Goal: Transaction & Acquisition: Purchase product/service

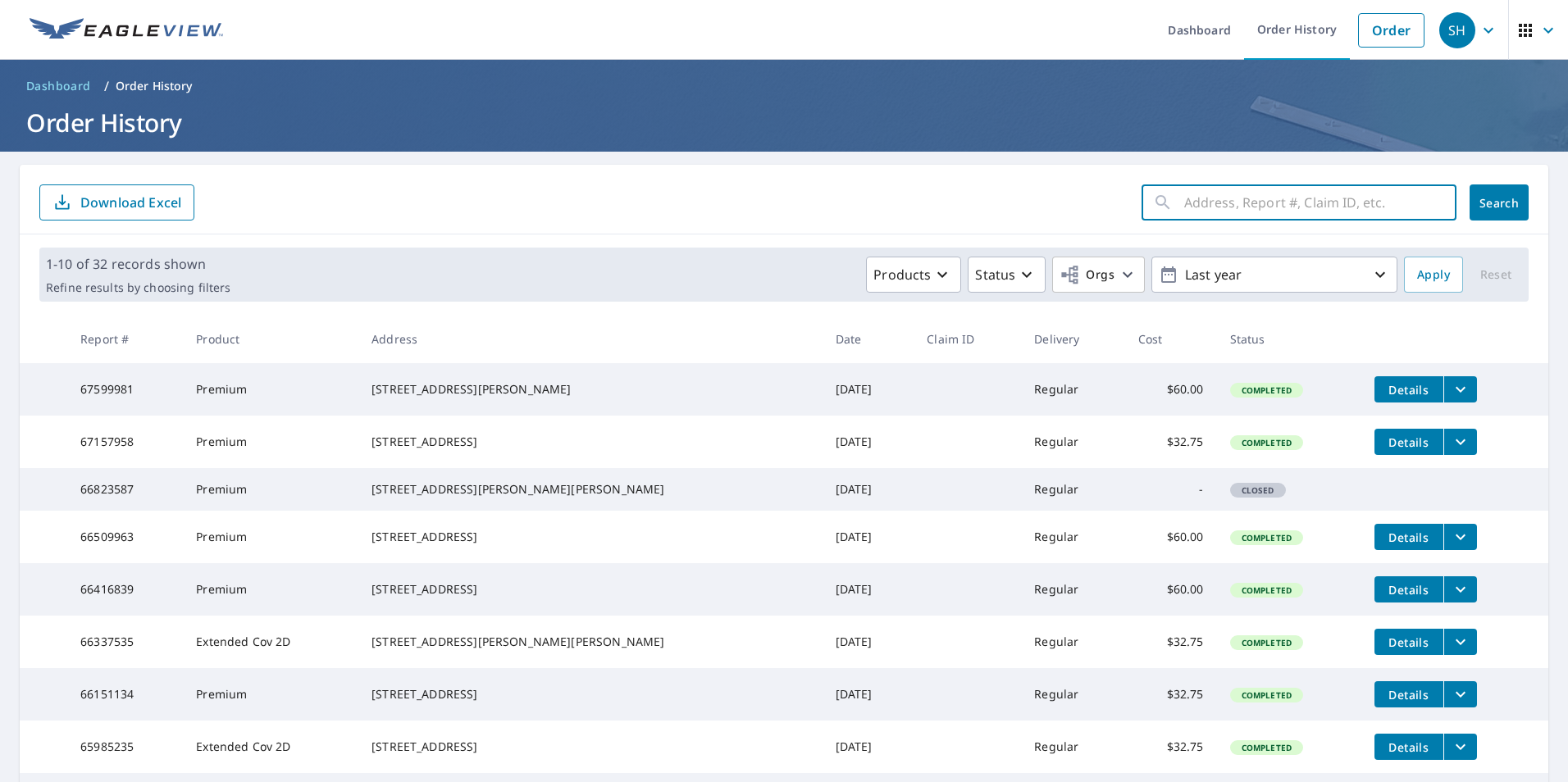
click at [1196, 206] on input "text" at bounding box center [1320, 202] width 272 height 45
type input "1"
click at [1377, 26] on link "Order" at bounding box center [1391, 30] width 66 height 34
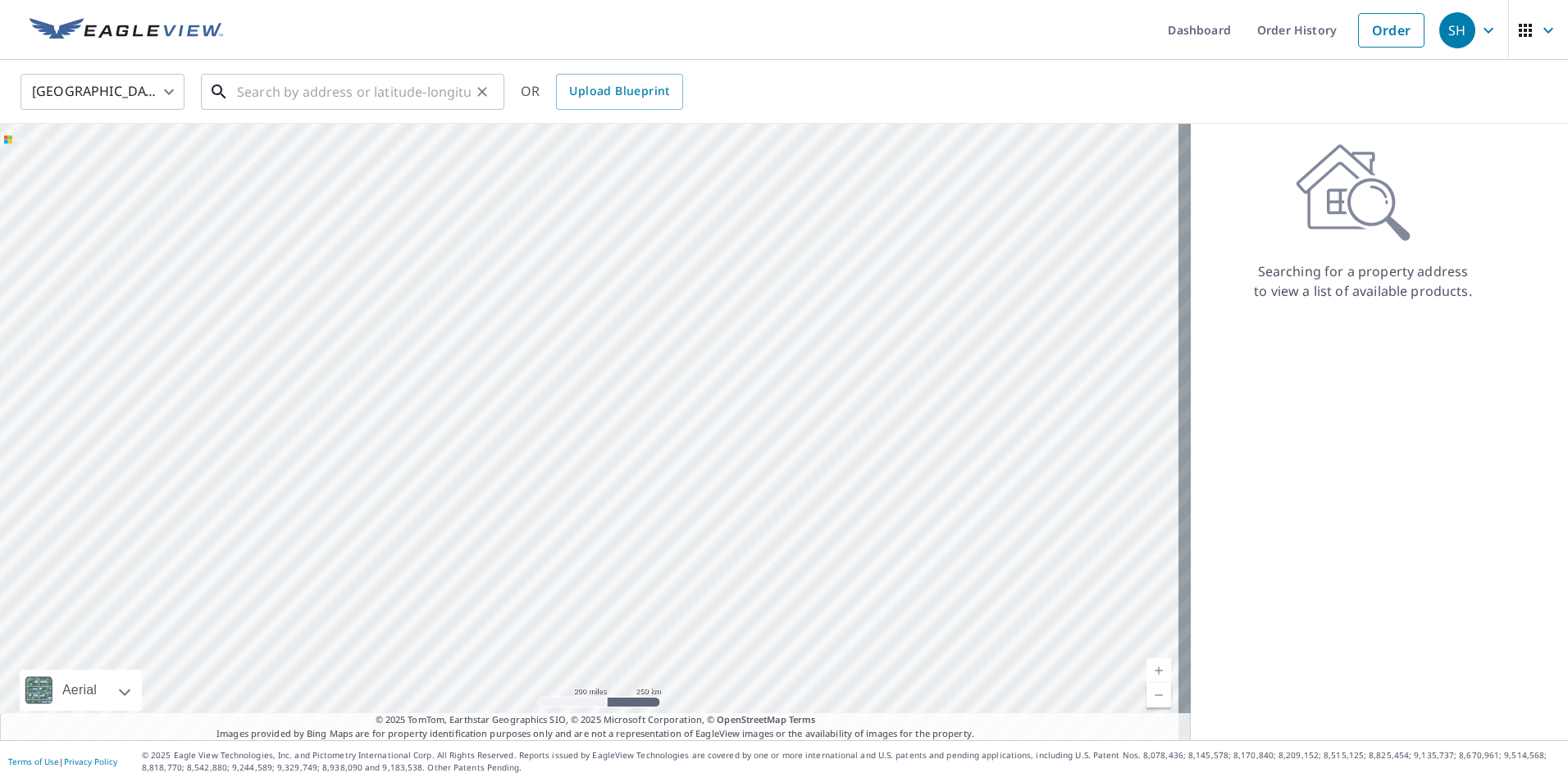
click at [308, 94] on input "text" at bounding box center [354, 92] width 234 height 45
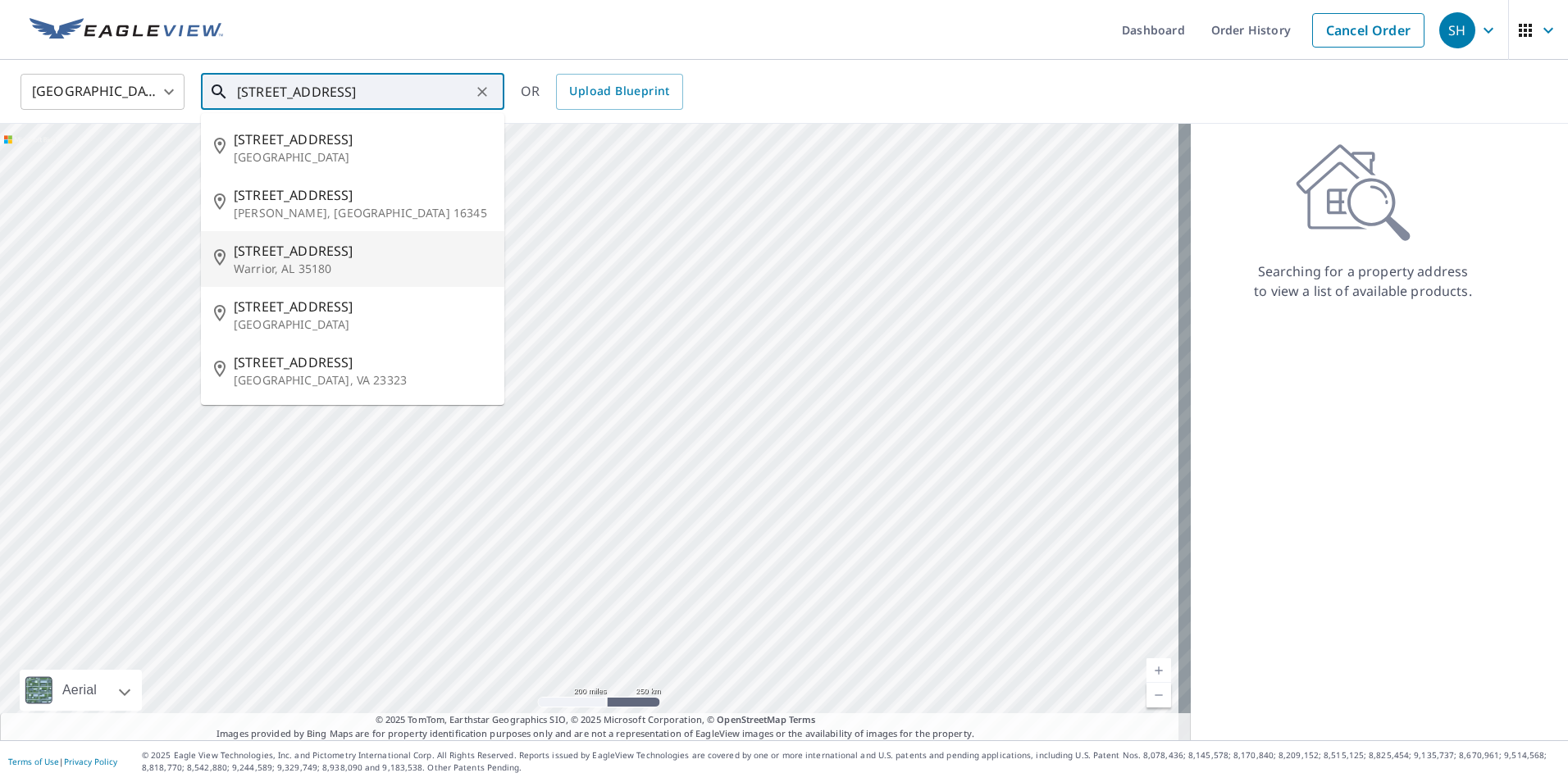
click at [275, 259] on span "[STREET_ADDRESS]" at bounding box center [362, 251] width 257 height 19
type input "[STREET_ADDRESS]"
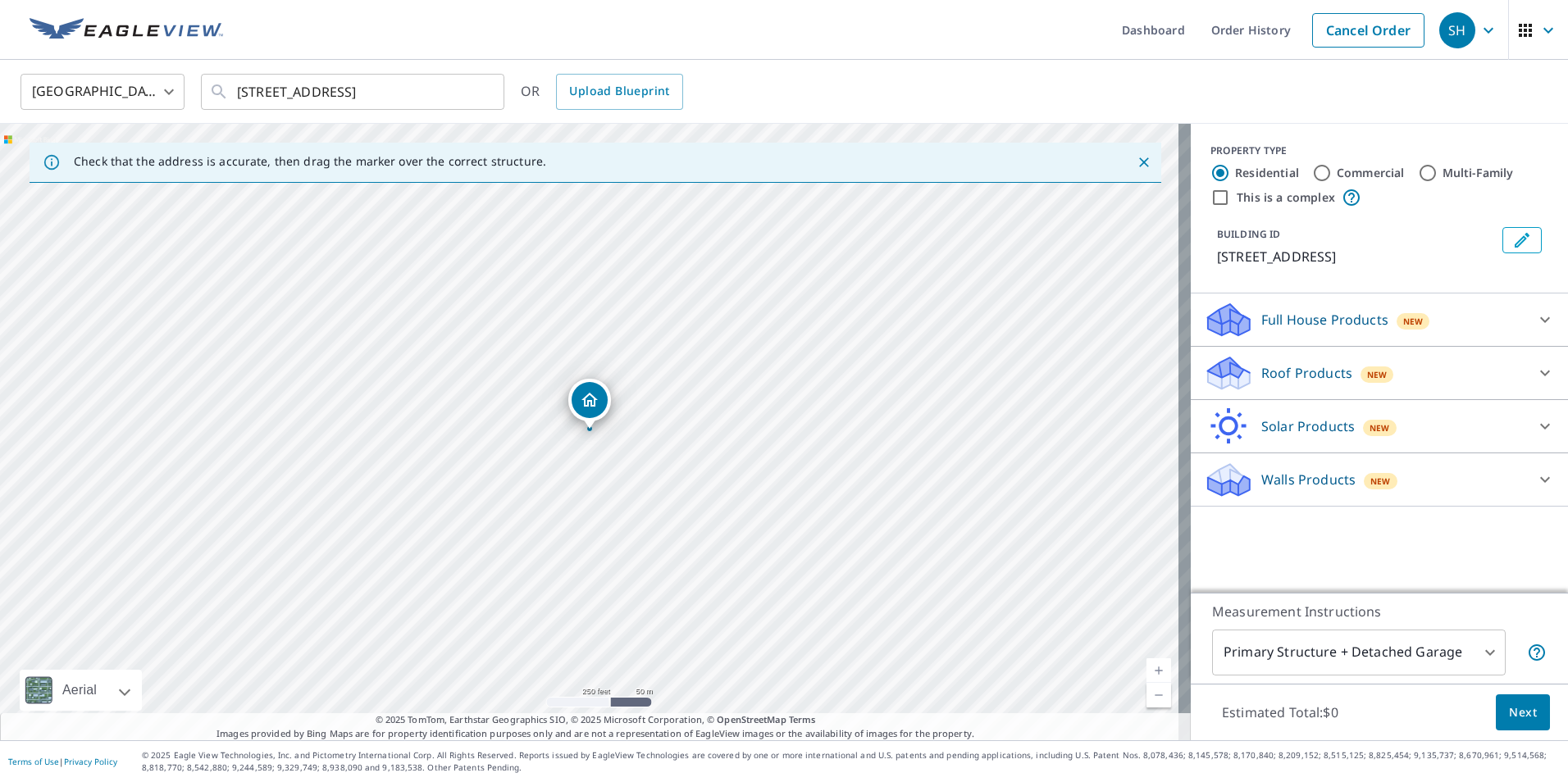
click at [1299, 376] on p "Roof Products" at bounding box center [1306, 373] width 91 height 19
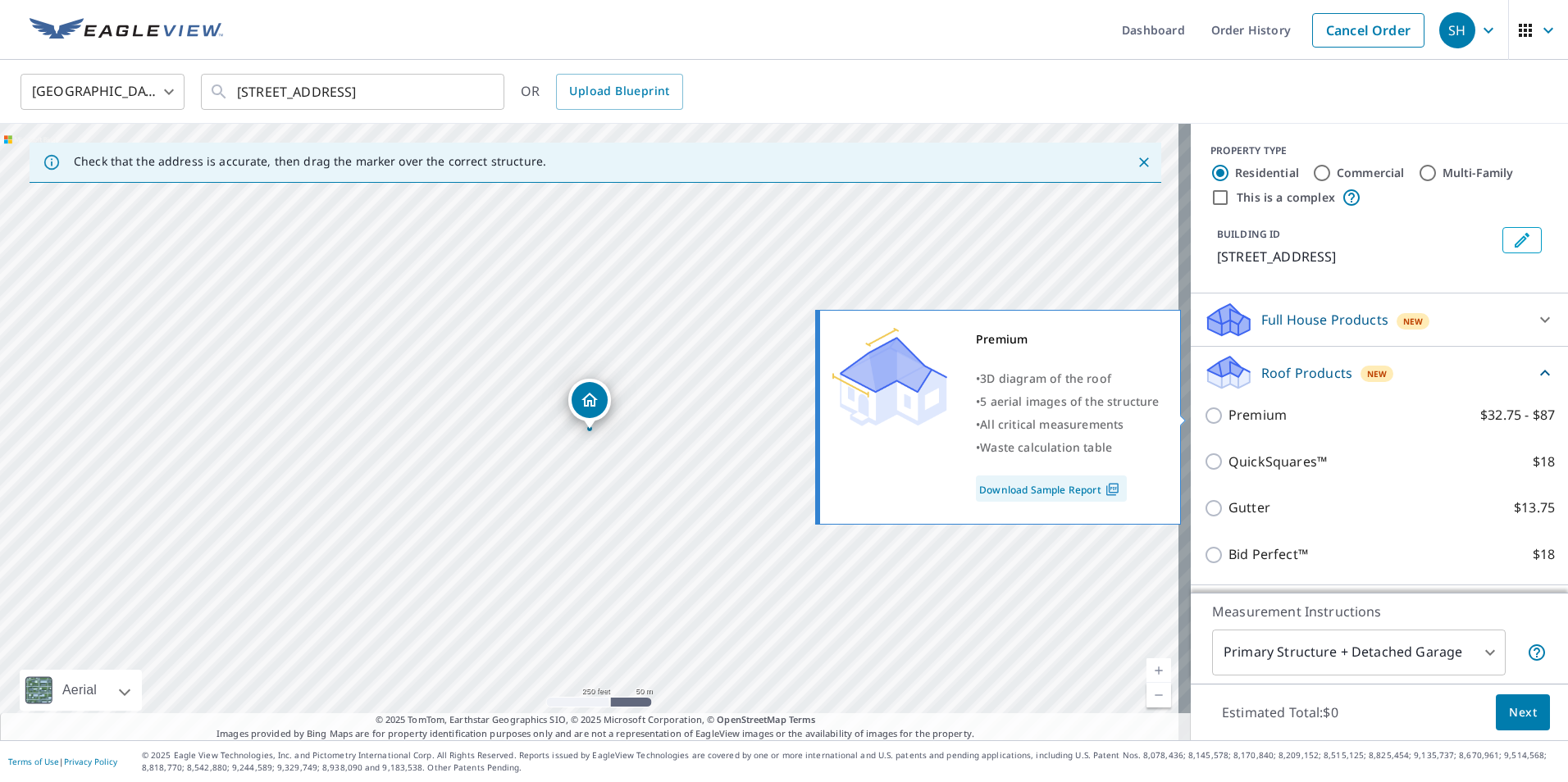
click at [1186, 415] on div "Premium • 3D diagram of the roof • 5 aerial images of the structure • All criti…" at bounding box center [1004, 417] width 375 height 225
click at [1204, 413] on input "Premium $32.75 - $87" at bounding box center [1216, 415] width 24 height 19
checkbox input "true"
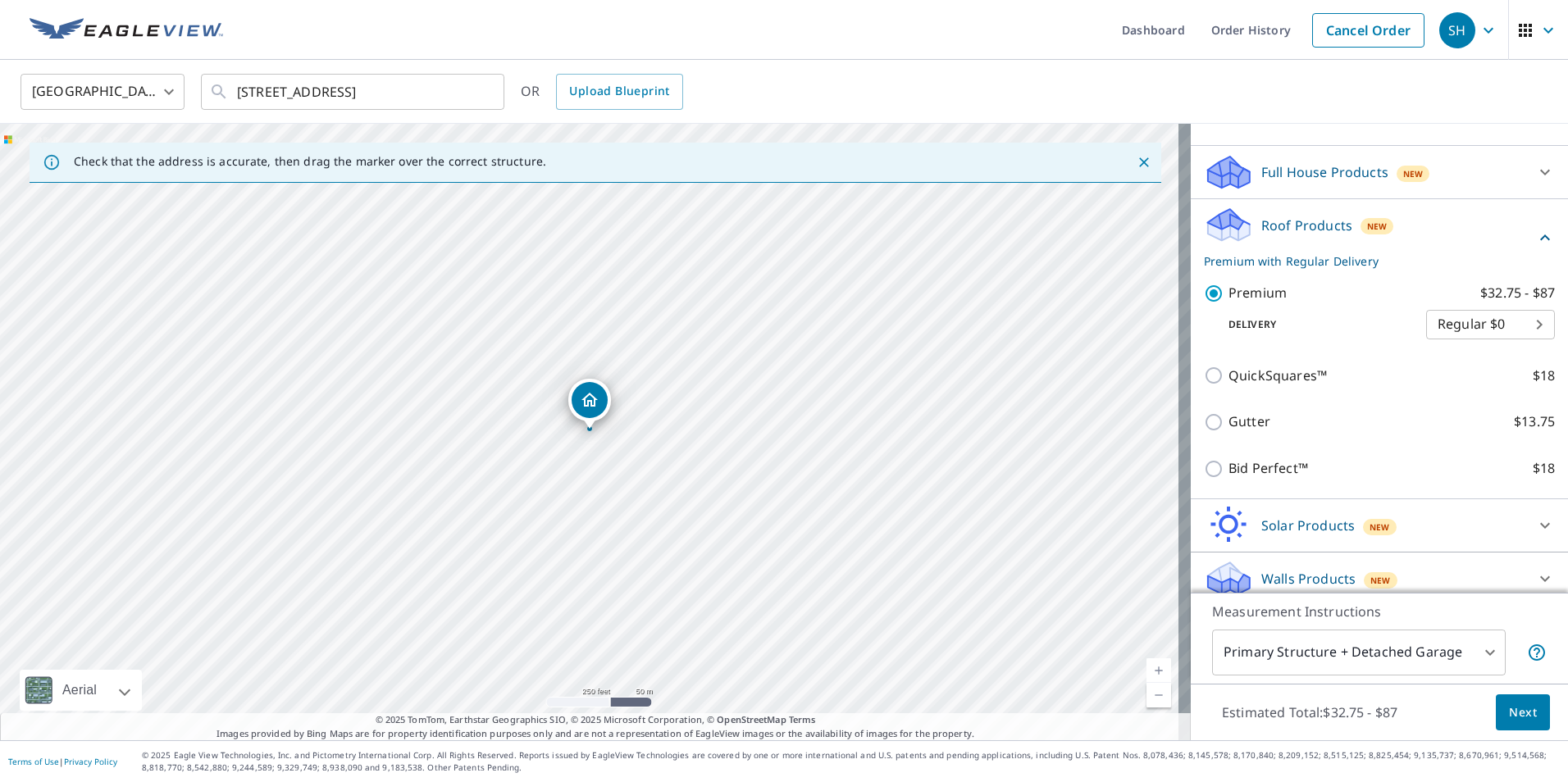
scroll to position [161, 0]
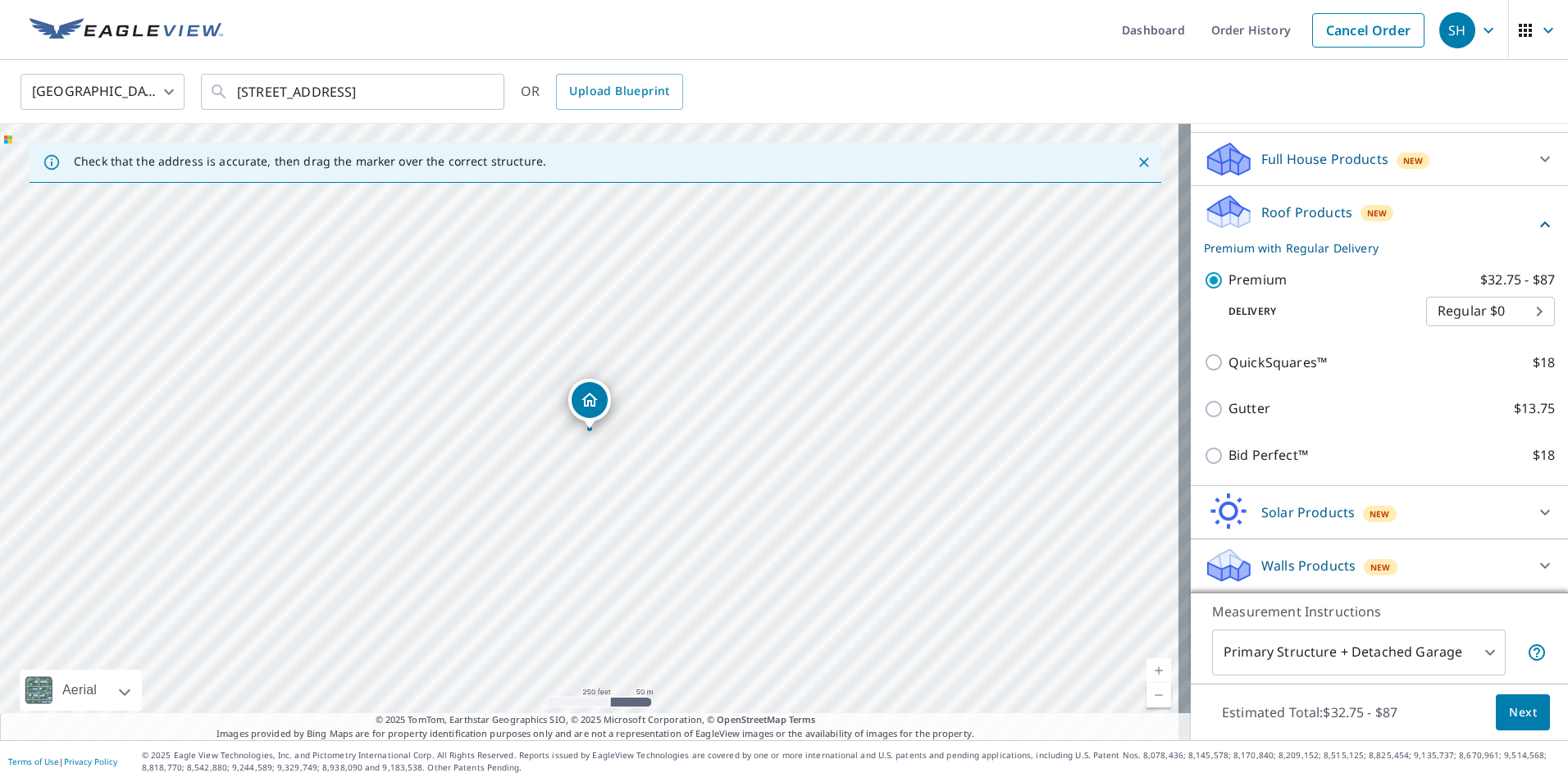
click at [1524, 713] on button "Next" at bounding box center [1522, 713] width 54 height 37
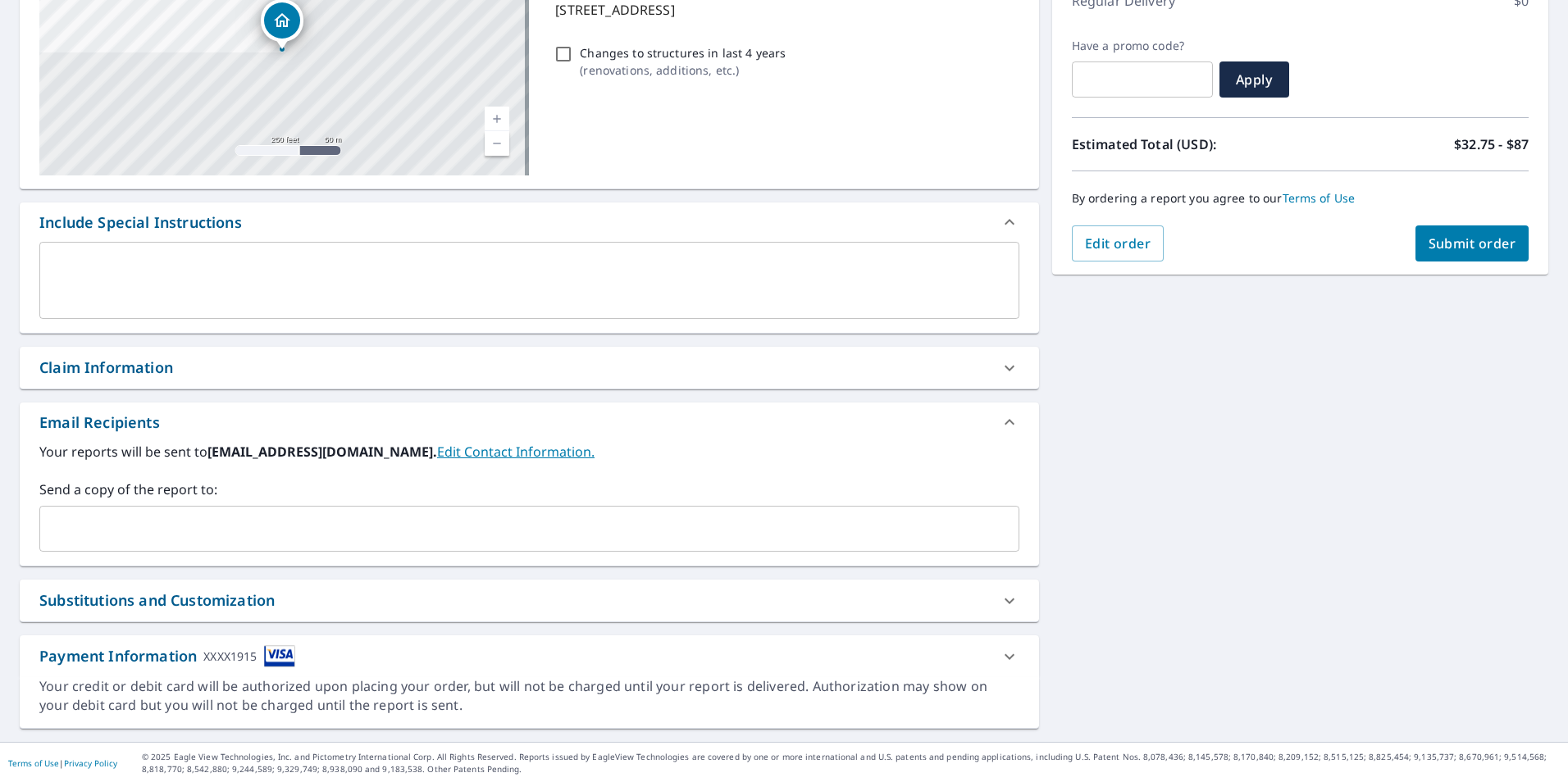
scroll to position [250, 0]
click at [98, 516] on input "text" at bounding box center [516, 527] width 941 height 31
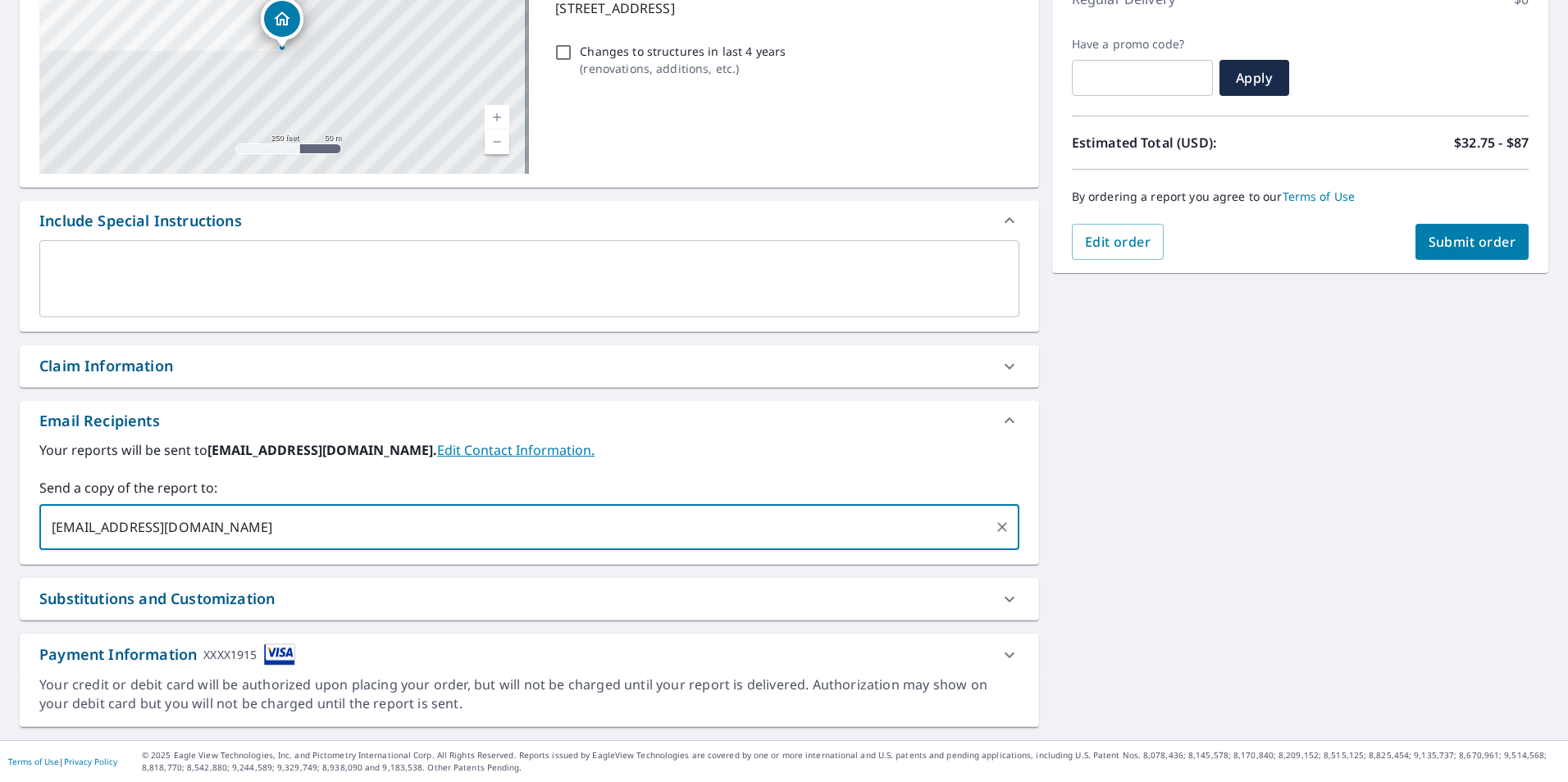
type input "[EMAIL_ADDRESS][DOMAIN_NAME]"
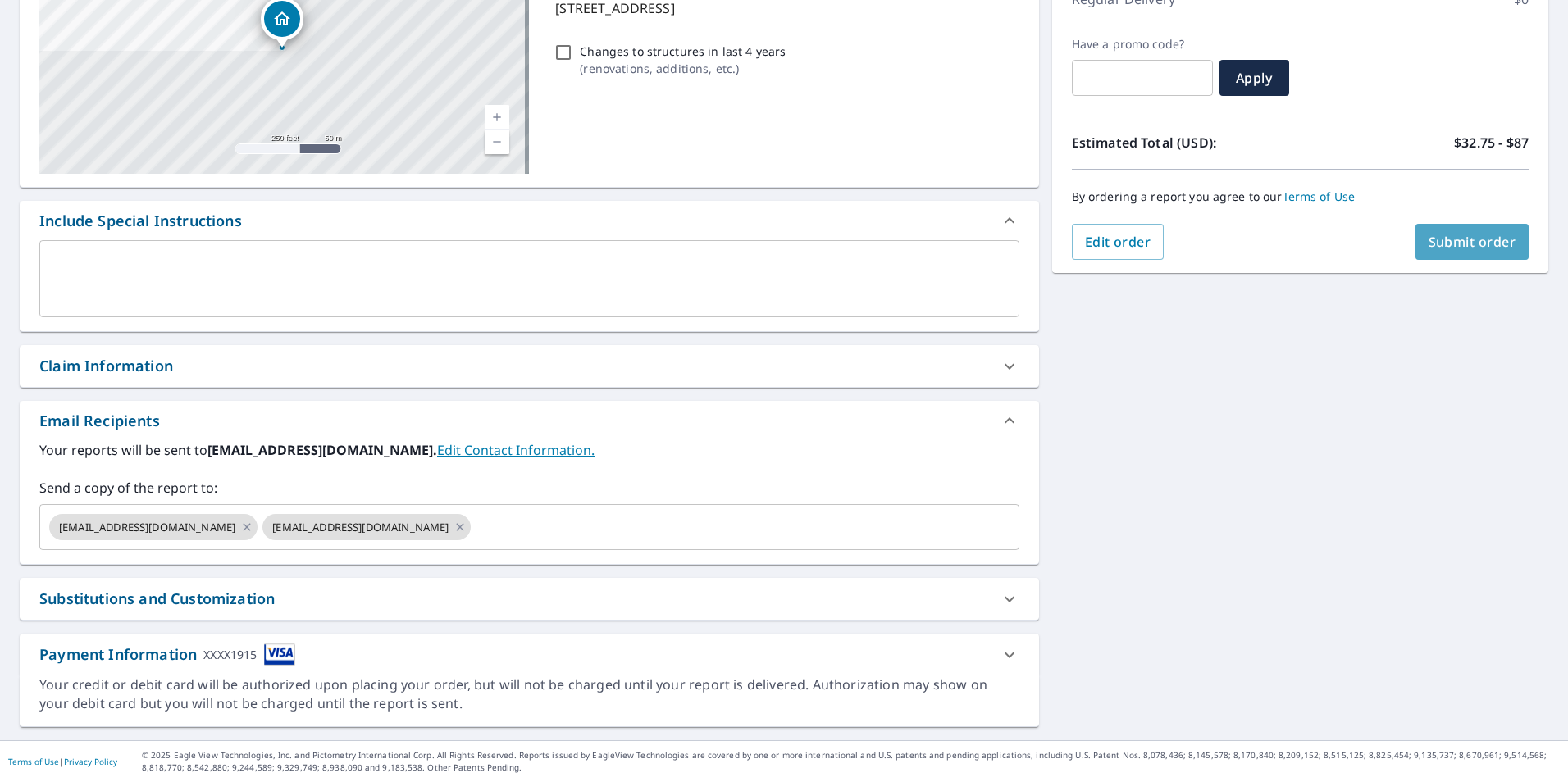
click at [1467, 244] on span "Submit order" at bounding box center [1472, 241] width 88 height 18
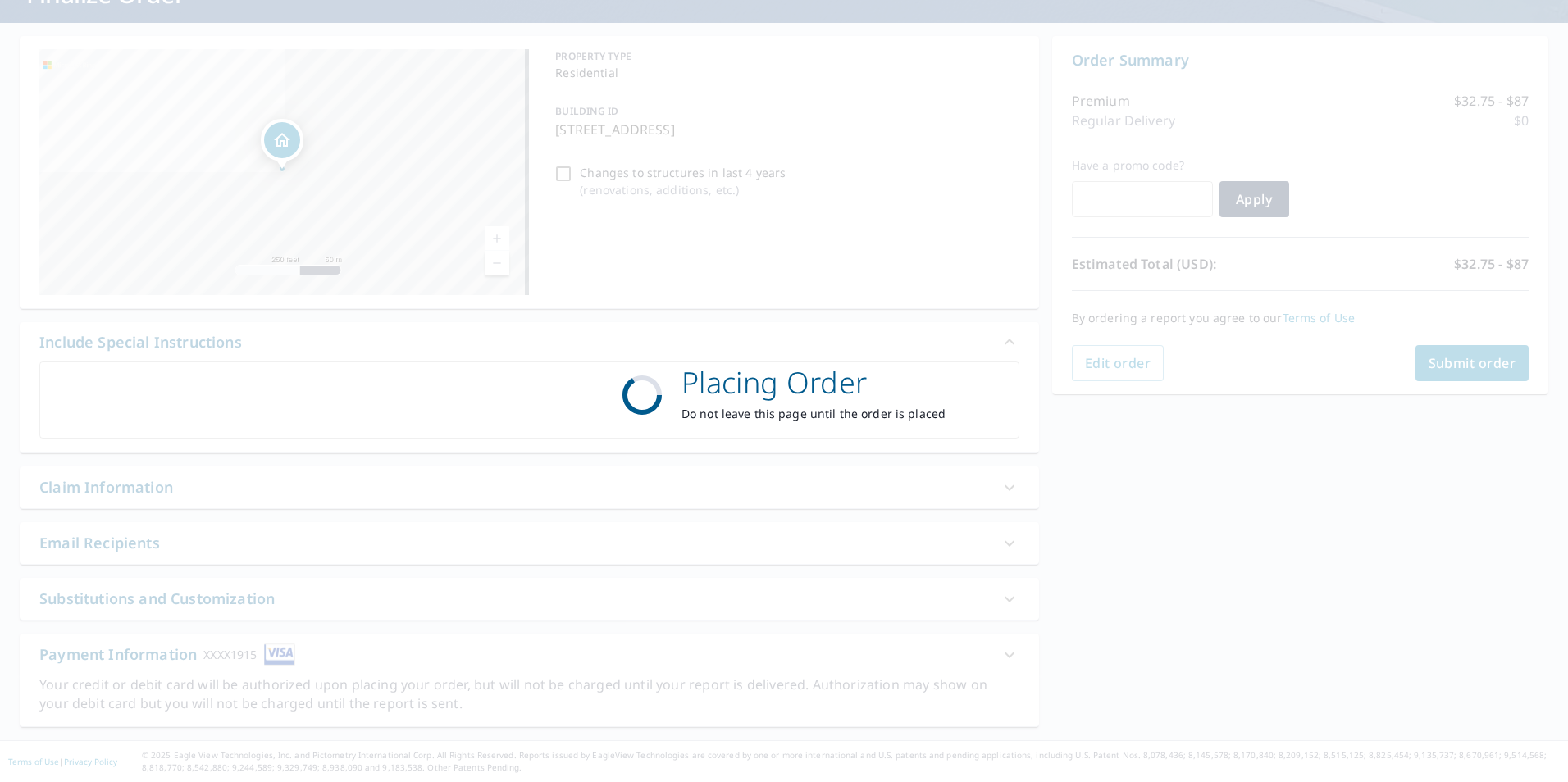
scroll to position [129, 0]
